Goal: Communication & Community: Answer question/provide support

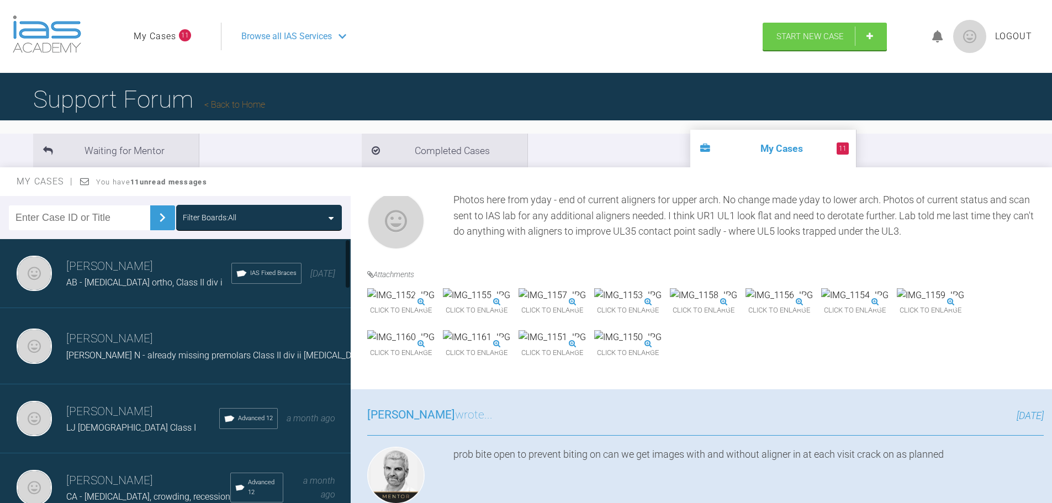
click at [116, 421] on div "LJ [DEMOGRAPHIC_DATA] Class I" at bounding box center [142, 428] width 153 height 14
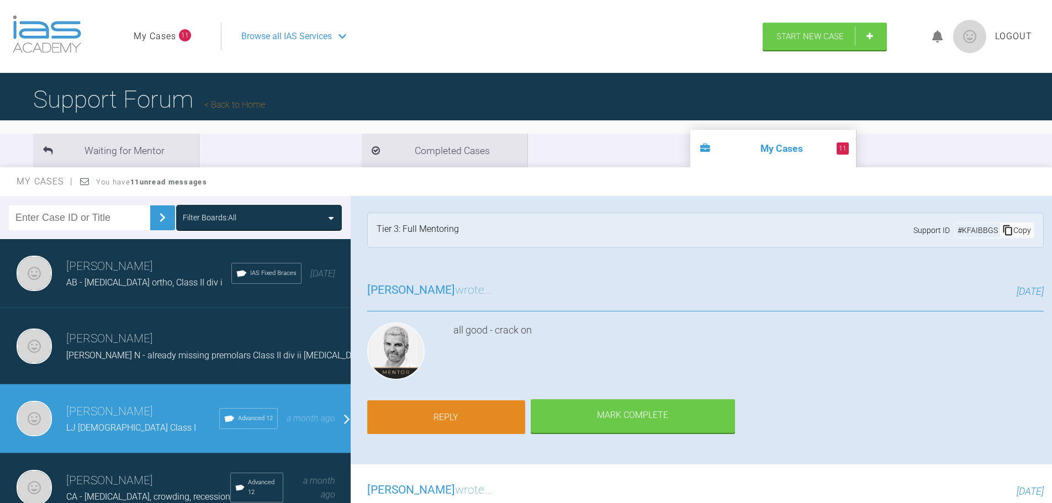
click at [464, 419] on link "Reply" at bounding box center [446, 417] width 158 height 34
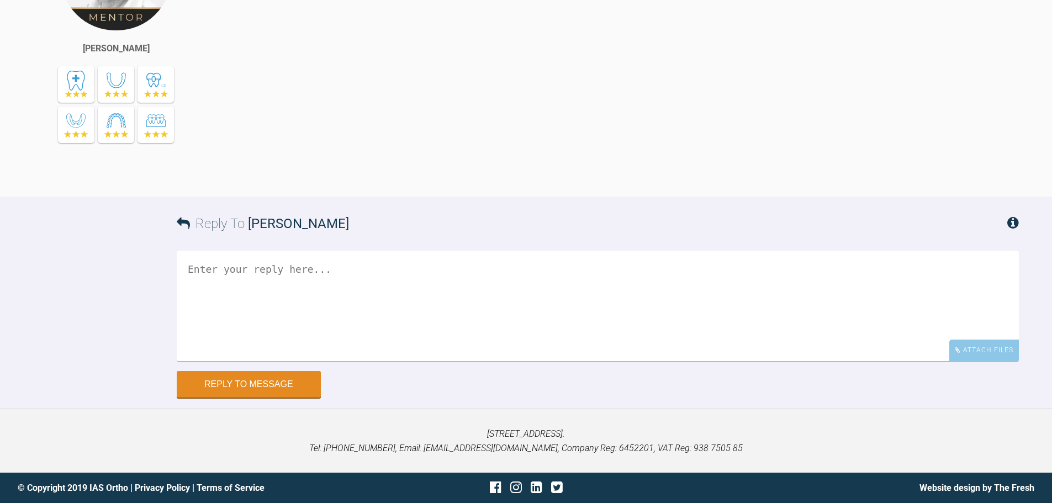
scroll to position [3978, 0]
click at [963, 351] on div "Attach Files" at bounding box center [984, 350] width 70 height 22
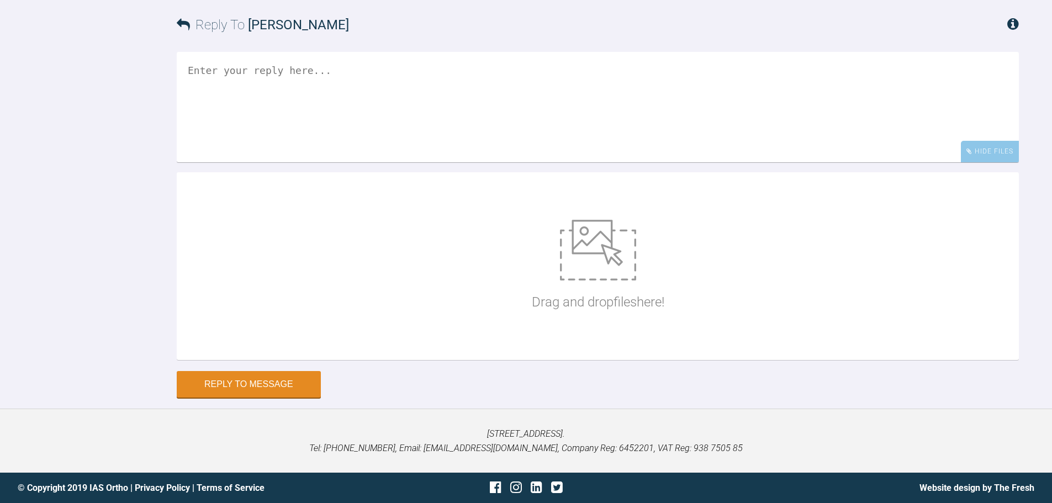
scroll to position [4143, 0]
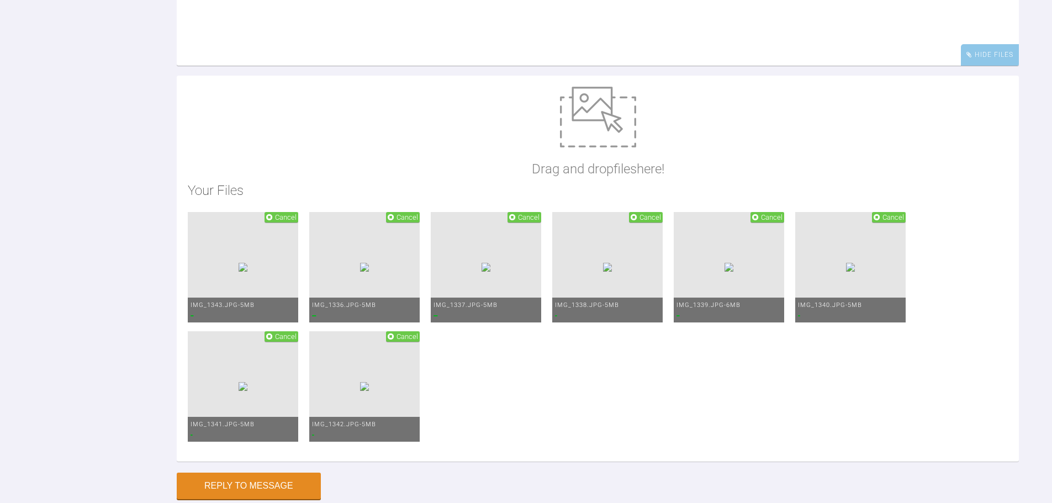
click at [518, 66] on textarea at bounding box center [598, 10] width 842 height 110
type textarea "h"
click at [794, 66] on textarea "Hi [PERSON_NAME], bonded up [DATE] - lacebacks to canines in all quadrants unde…" at bounding box center [598, 10] width 842 height 110
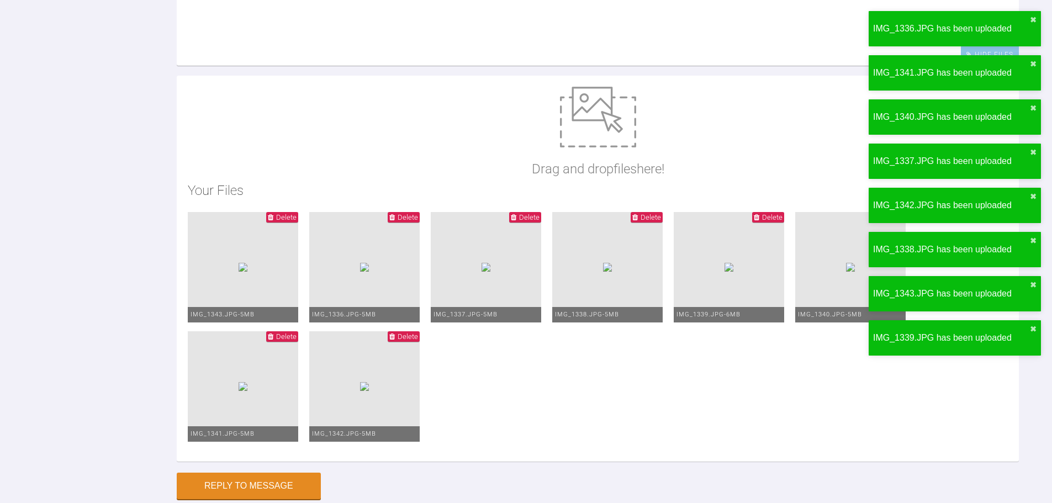
click at [224, 66] on textarea "Hi [PERSON_NAME], bonded up [DATE] - lacebacks to canines in all quadrants unde…" at bounding box center [598, 10] width 842 height 110
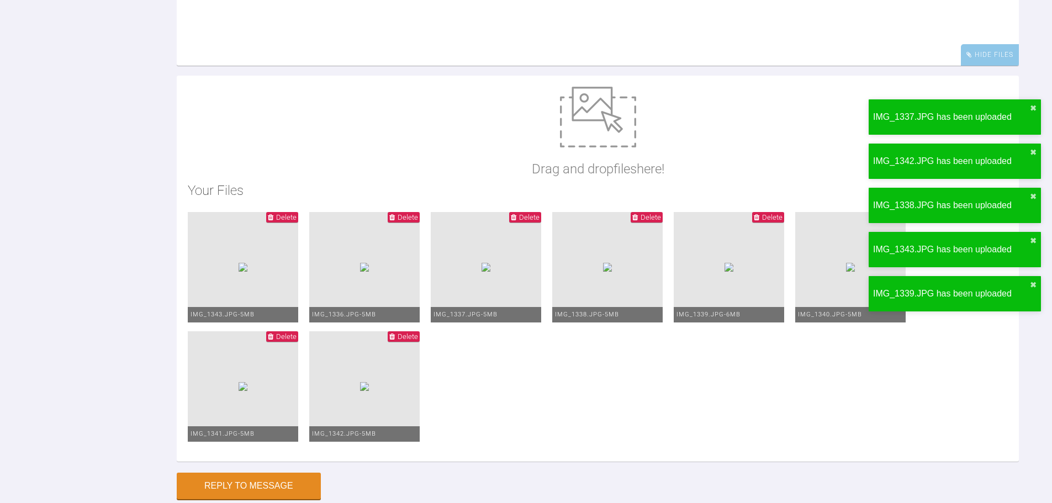
click at [705, 66] on textarea "Hi [PERSON_NAME], bonded up [DATE] - lacebacks to canines in all quadrants unde…" at bounding box center [598, 10] width 842 height 110
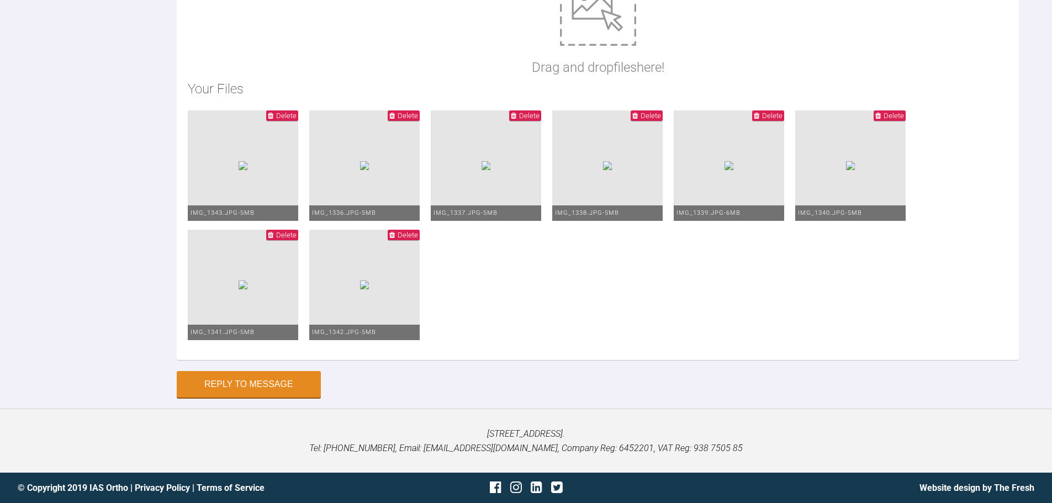
scroll to position [4364, 0]
type textarea "Hi [PERSON_NAME], bonded up [DATE] - lacebacks to canines in all quadrants unde…"
click at [279, 398] on button "Reply to Message" at bounding box center [249, 385] width 144 height 26
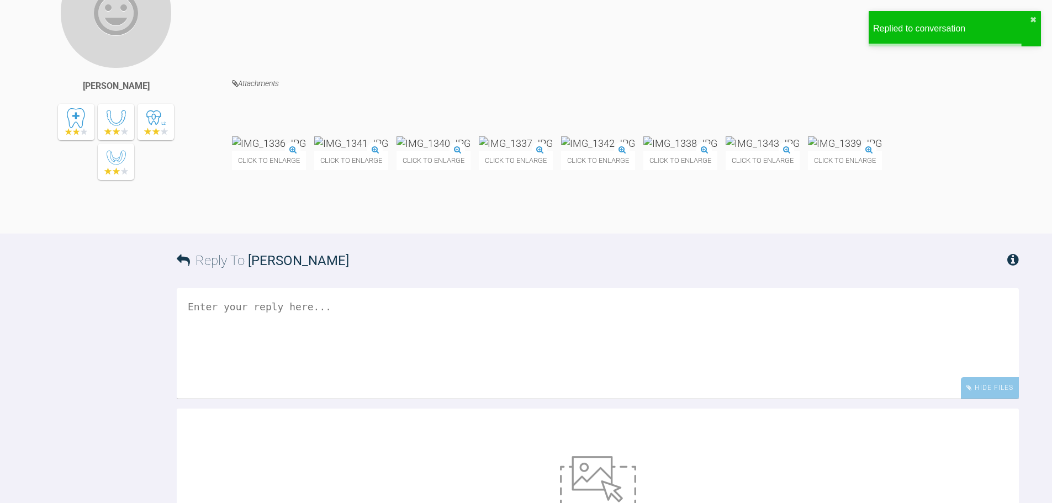
scroll to position [4126, 0]
